Goal: Task Accomplishment & Management: Use online tool/utility

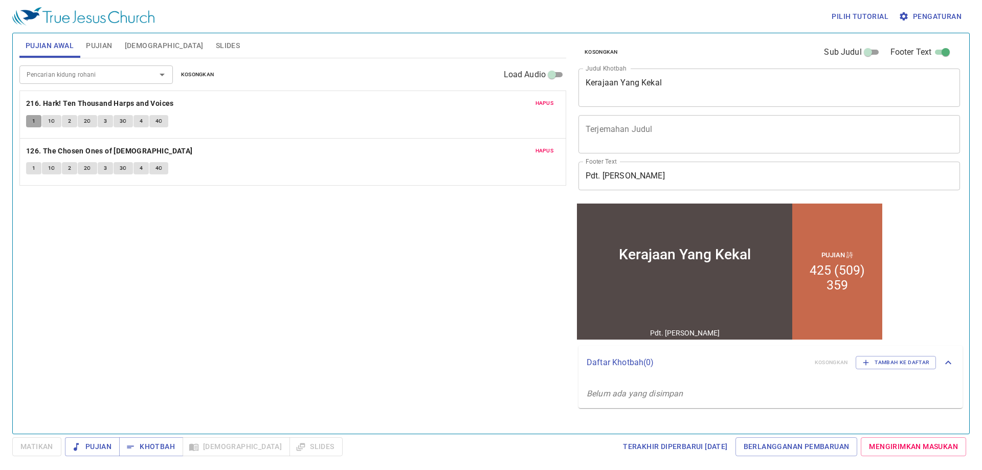
click at [28, 122] on button "1" at bounding box center [33, 121] width 15 height 12
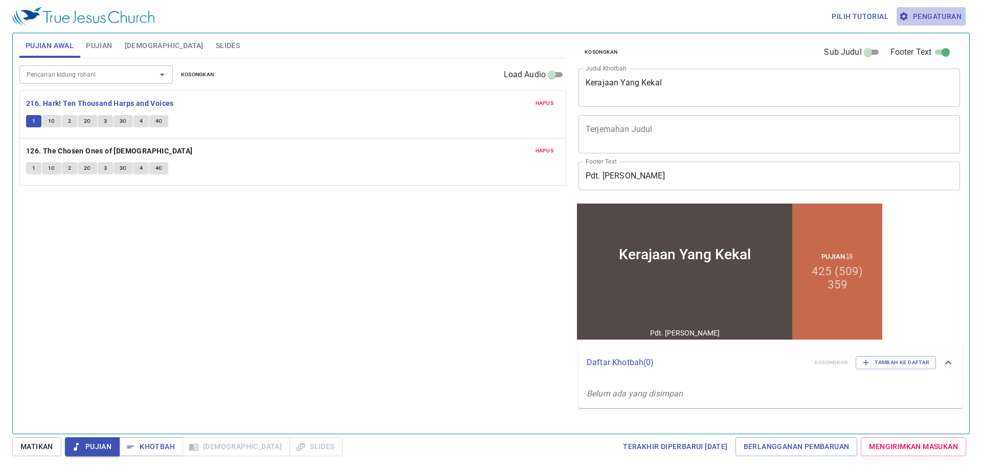
click at [928, 11] on span "Pengaturan" at bounding box center [931, 16] width 61 height 13
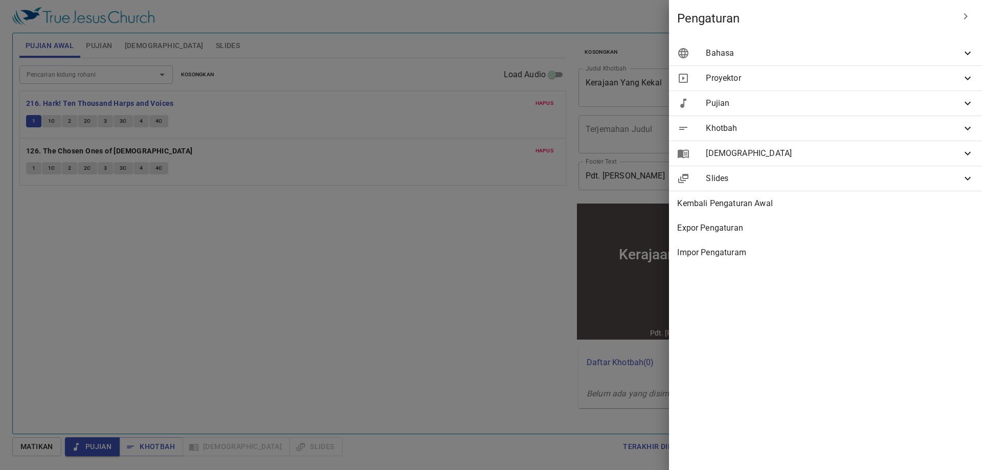
click at [898, 61] on div "Bahasa" at bounding box center [825, 53] width 313 height 25
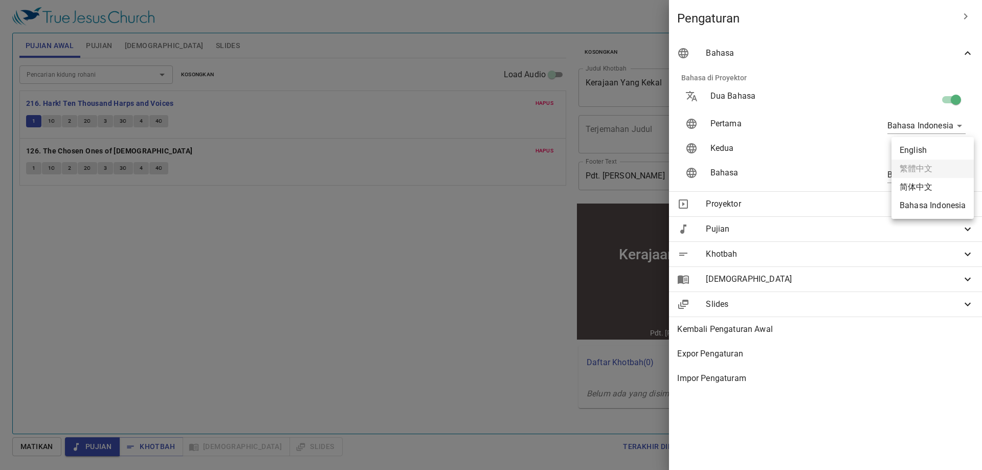
click at [936, 155] on body "Pilih tutorial Pengaturan Pujian Awal Pujian [DEMOGRAPHIC_DATA] Slides Pencaria…" at bounding box center [491, 235] width 982 height 470
click at [506, 200] on div at bounding box center [491, 235] width 982 height 470
click at [964, 231] on icon at bounding box center [968, 229] width 12 height 12
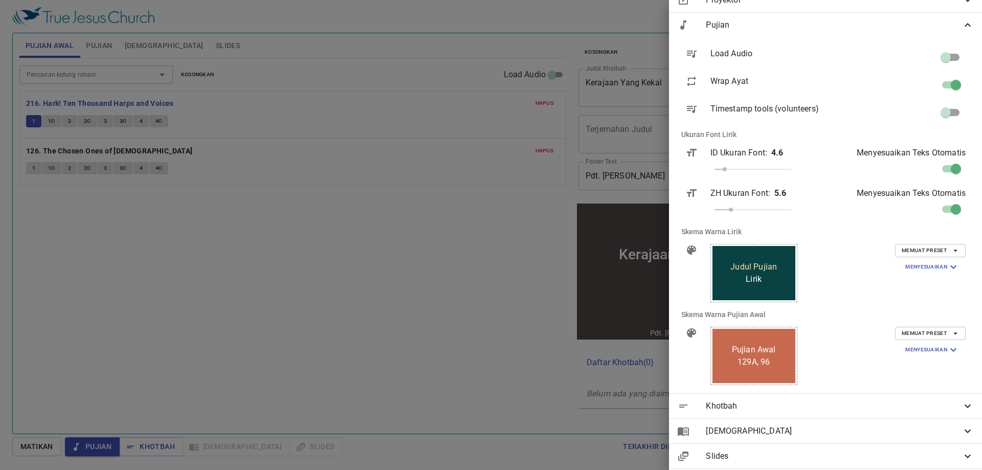
scroll to position [205, 0]
click at [417, 255] on div at bounding box center [491, 235] width 982 height 470
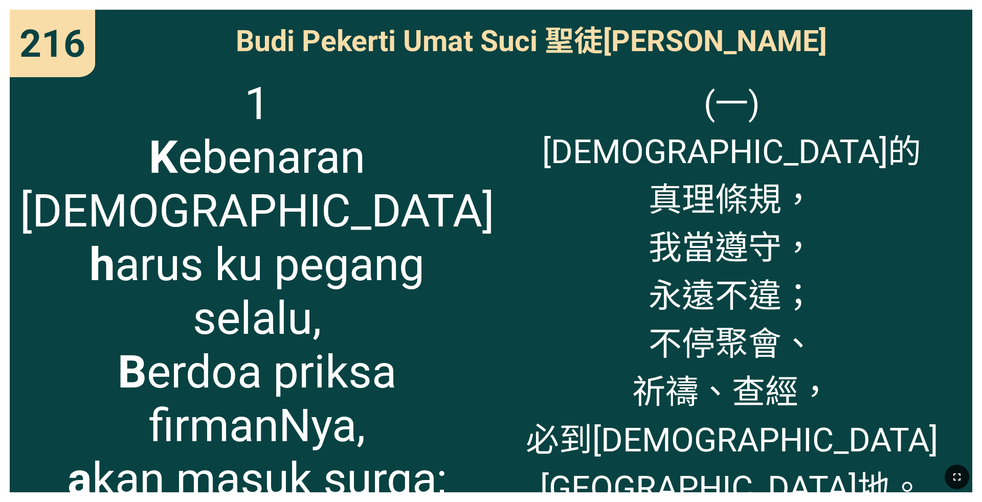
click at [409, 326] on icon "button" at bounding box center [957, 477] width 12 height 12
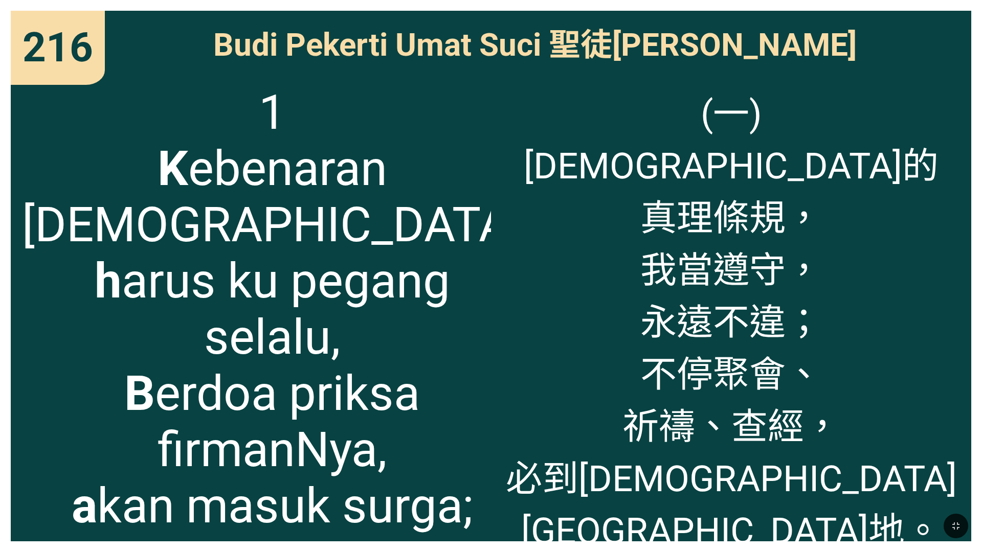
drag, startPoint x: 954, startPoint y: 525, endPoint x: 941, endPoint y: 437, distance: 88.9
click at [409, 326] on icon "button" at bounding box center [955, 526] width 7 height 7
